Goal: Transaction & Acquisition: Purchase product/service

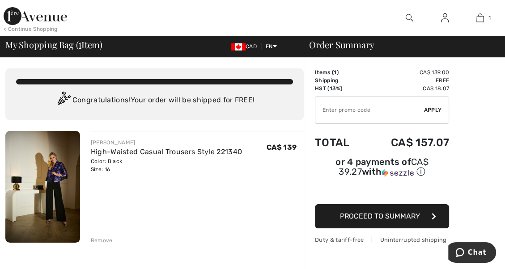
click at [481, 17] on img at bounding box center [480, 18] width 8 height 11
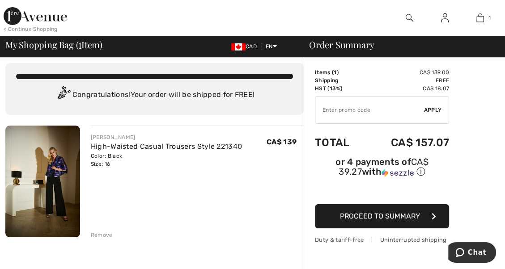
scroll to position [24, 0]
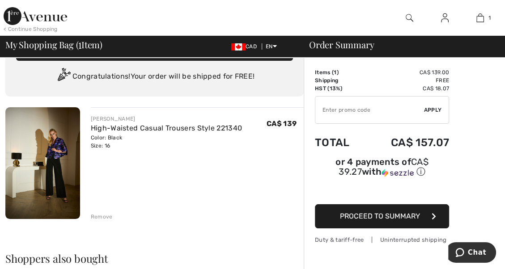
click at [412, 214] on span "Proceed to Summary" at bounding box center [380, 216] width 80 height 8
